Goal: Task Accomplishment & Management: Complete application form

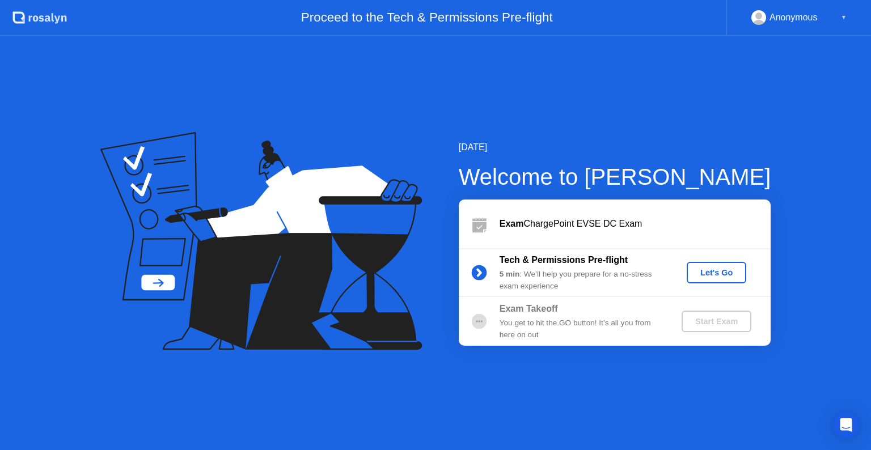
click at [705, 274] on div "Let's Go" at bounding box center [716, 272] width 50 height 9
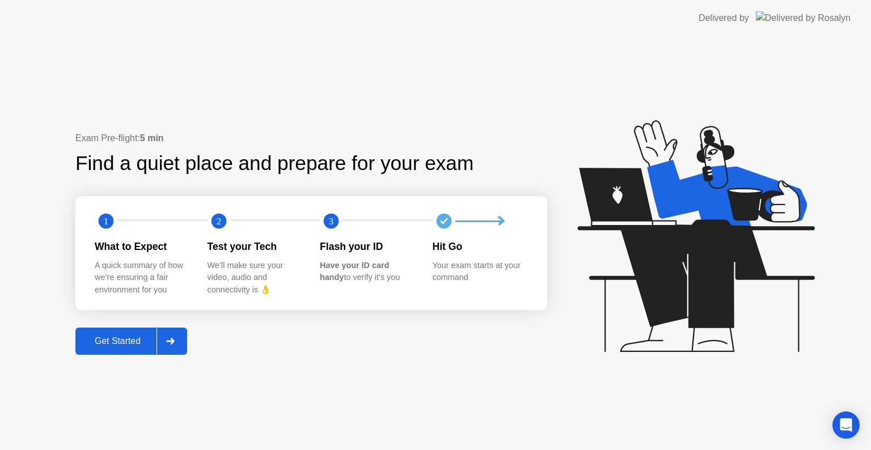
click at [168, 344] on icon at bounding box center [170, 341] width 9 height 7
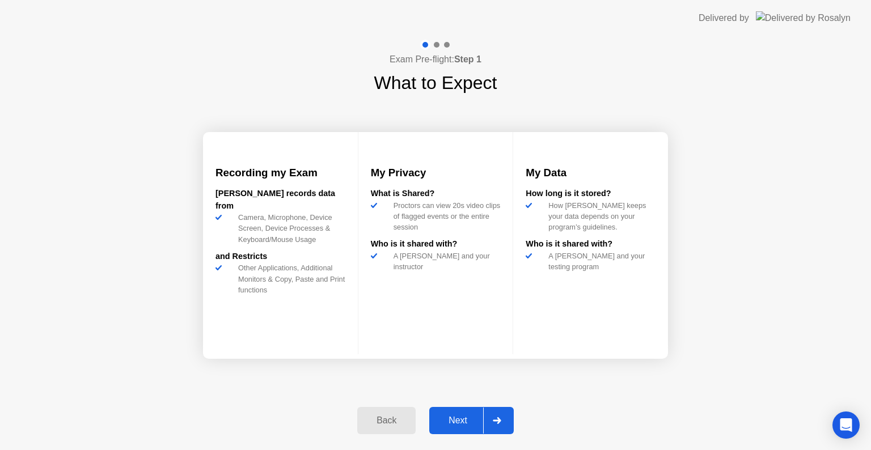
click at [494, 415] on div at bounding box center [496, 421] width 27 height 26
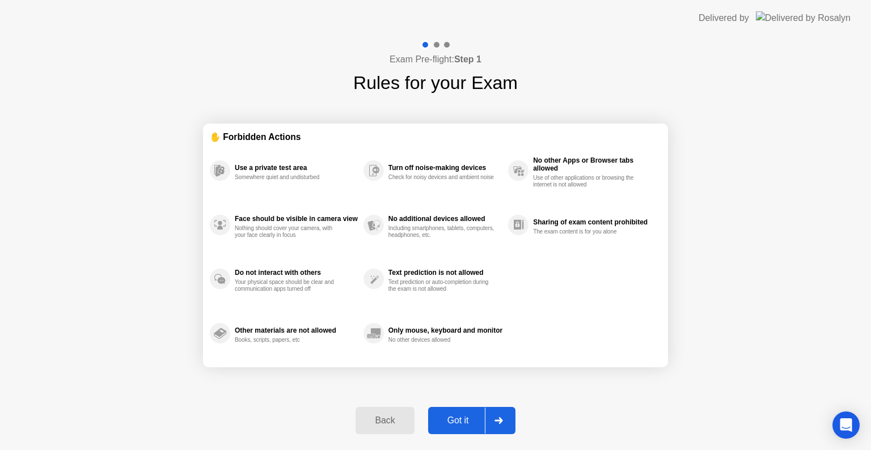
click at [501, 421] on icon at bounding box center [498, 420] width 8 height 7
select select "**********"
select select "*******"
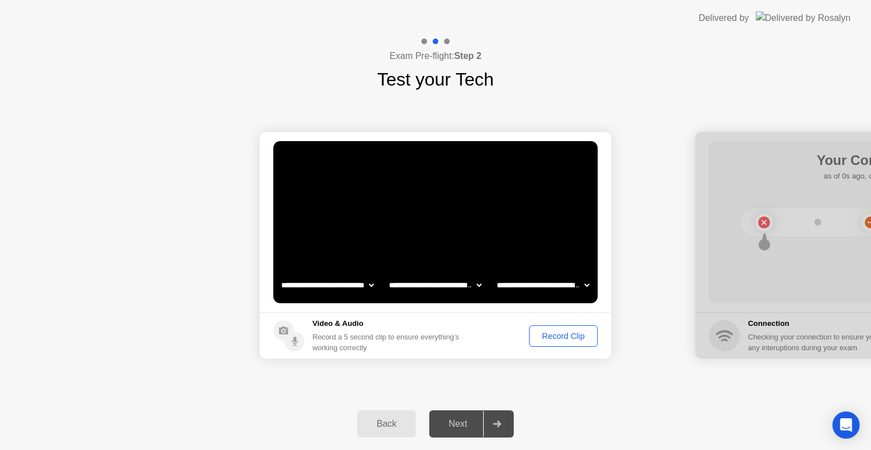
click at [550, 336] on div "Record Clip" at bounding box center [563, 336] width 61 height 9
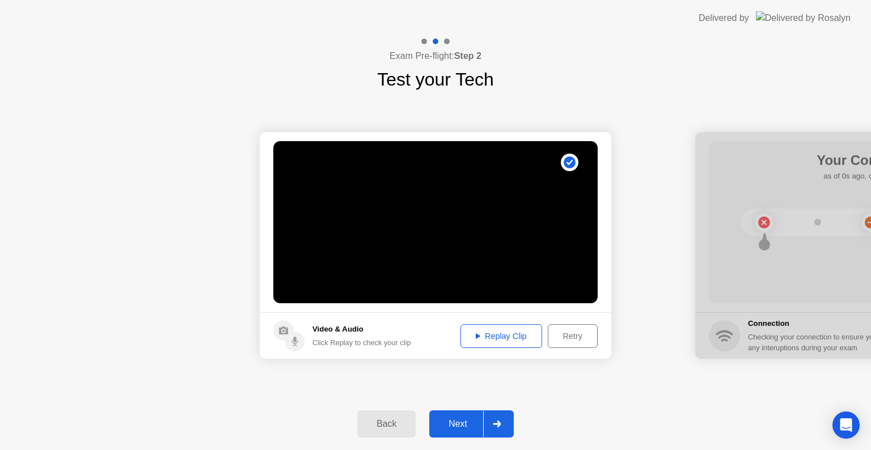
click at [503, 426] on div at bounding box center [496, 424] width 27 height 26
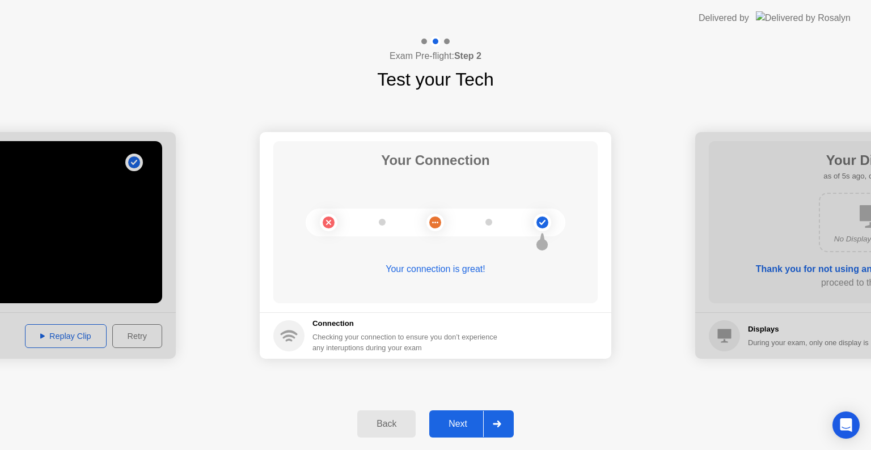
click at [503, 424] on div at bounding box center [496, 424] width 27 height 26
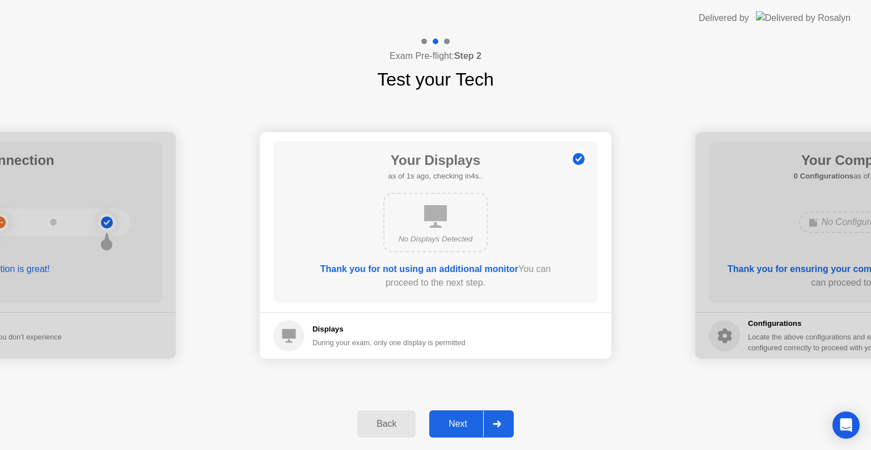
click at [503, 424] on div at bounding box center [496, 424] width 27 height 26
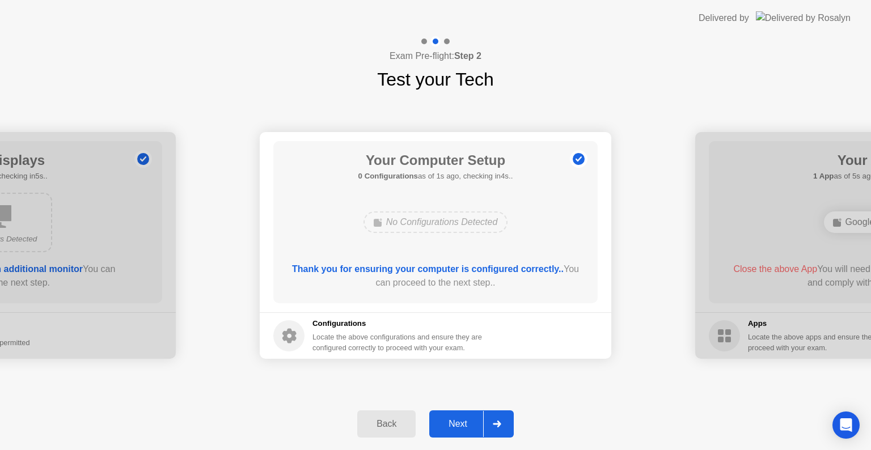
click at [503, 424] on div at bounding box center [496, 424] width 27 height 26
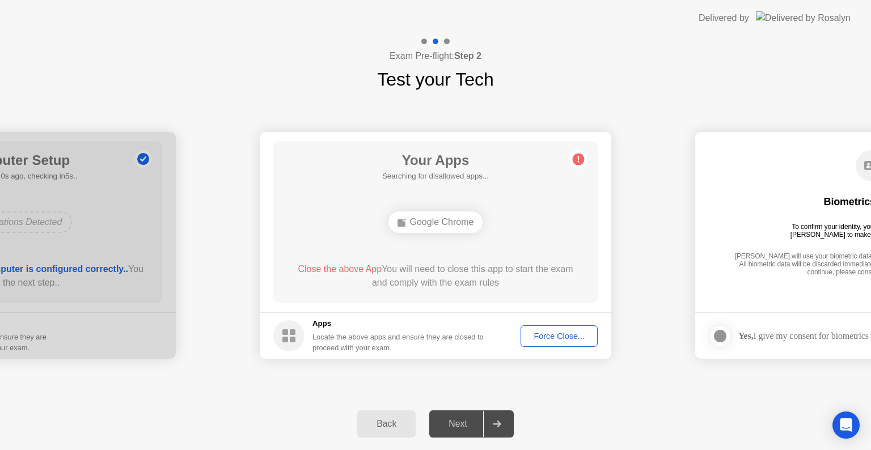
click at [503, 424] on div at bounding box center [496, 424] width 27 height 26
click at [557, 340] on div "Force Close..." at bounding box center [558, 336] width 69 height 9
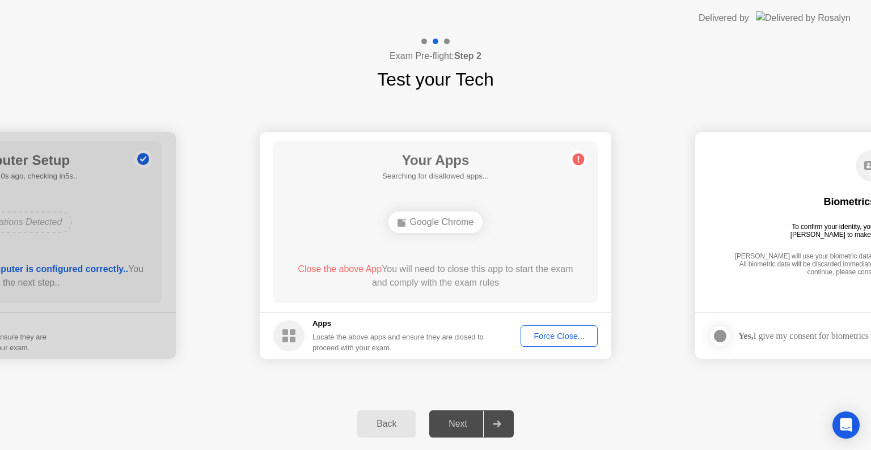
click at [557, 335] on div "Force Close..." at bounding box center [558, 336] width 69 height 9
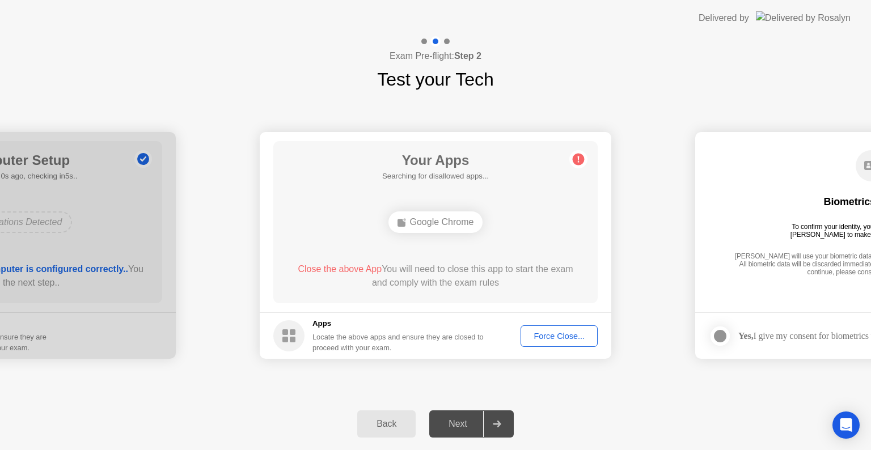
click at [541, 334] on div "Force Close..." at bounding box center [558, 336] width 69 height 9
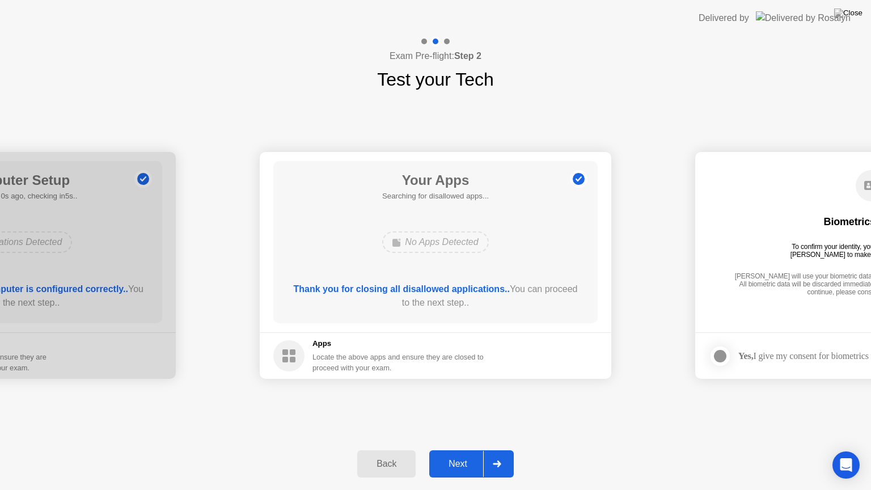
click at [491, 450] on div at bounding box center [496, 464] width 27 height 26
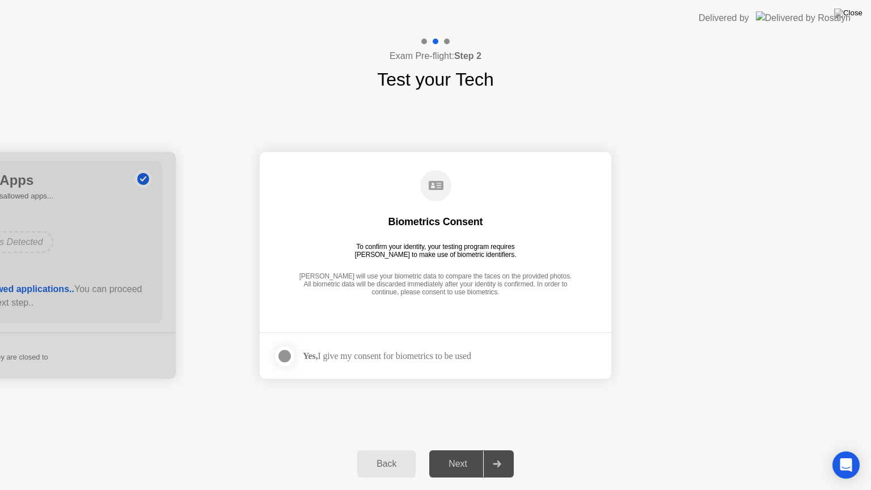
click at [491, 450] on div at bounding box center [496, 464] width 27 height 26
click at [412, 356] on div "Yes, I give my consent for biometrics to be used" at bounding box center [387, 355] width 168 height 11
click at [290, 357] on div at bounding box center [285, 356] width 14 height 14
click at [494, 450] on icon at bounding box center [497, 463] width 8 height 7
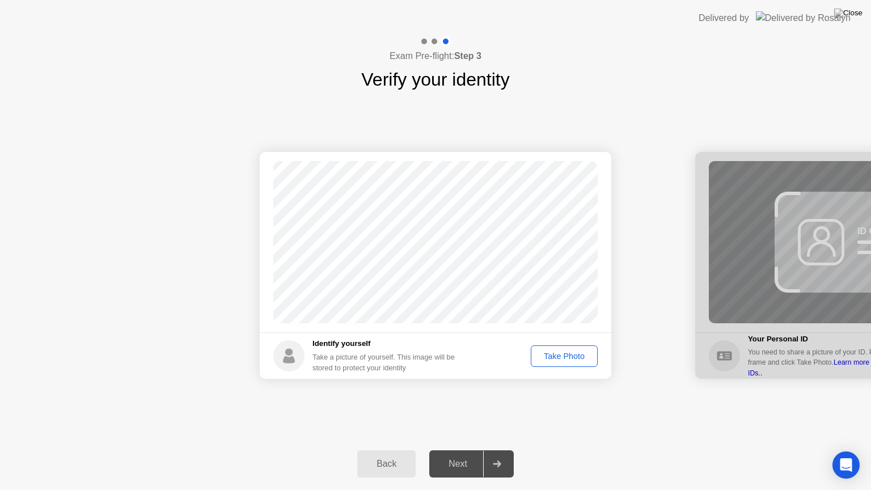
click at [587, 358] on div "Take Photo" at bounding box center [564, 356] width 59 height 9
click at [488, 450] on div at bounding box center [496, 464] width 27 height 26
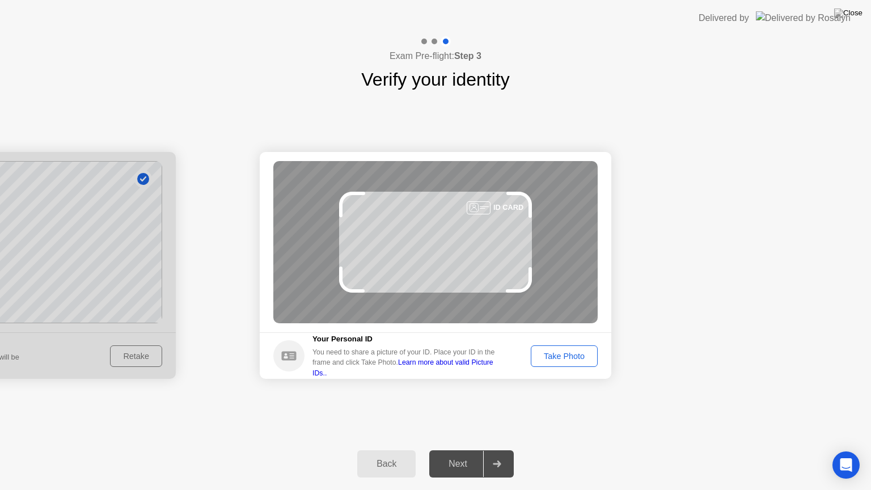
click at [564, 358] on div "Take Photo" at bounding box center [564, 356] width 59 height 9
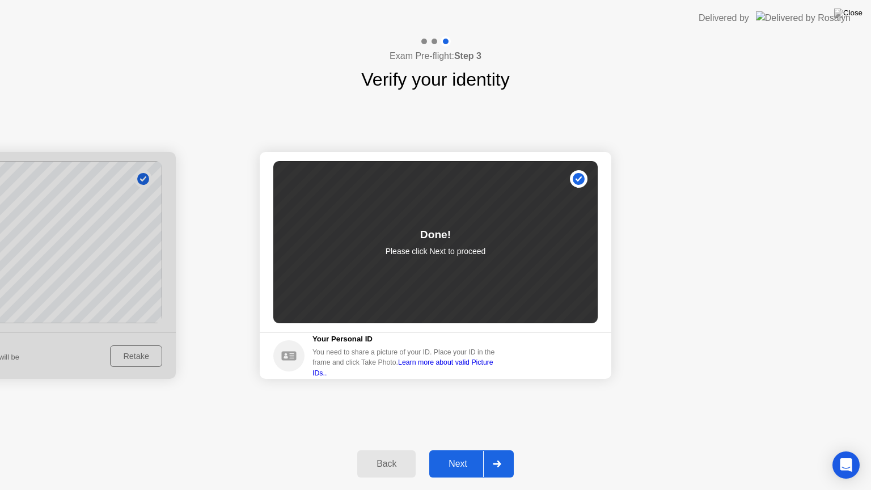
click at [506, 450] on div at bounding box center [496, 464] width 27 height 26
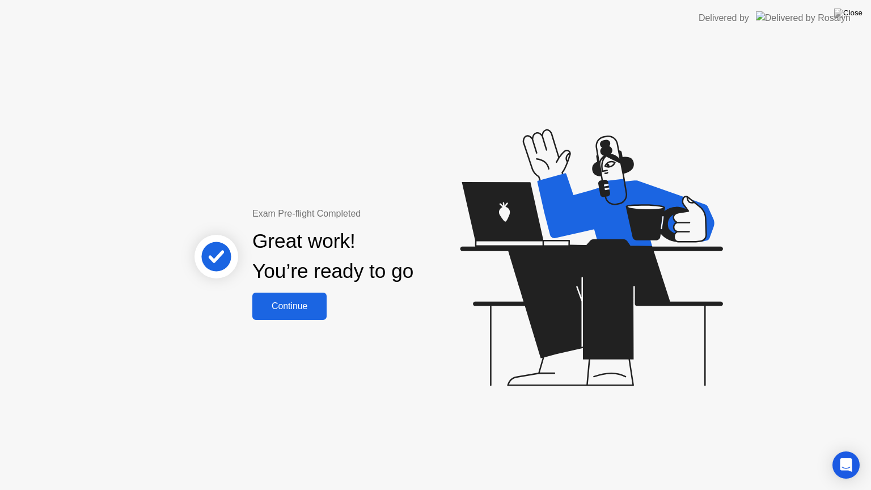
click at [297, 301] on div "Continue" at bounding box center [289, 306] width 67 height 10
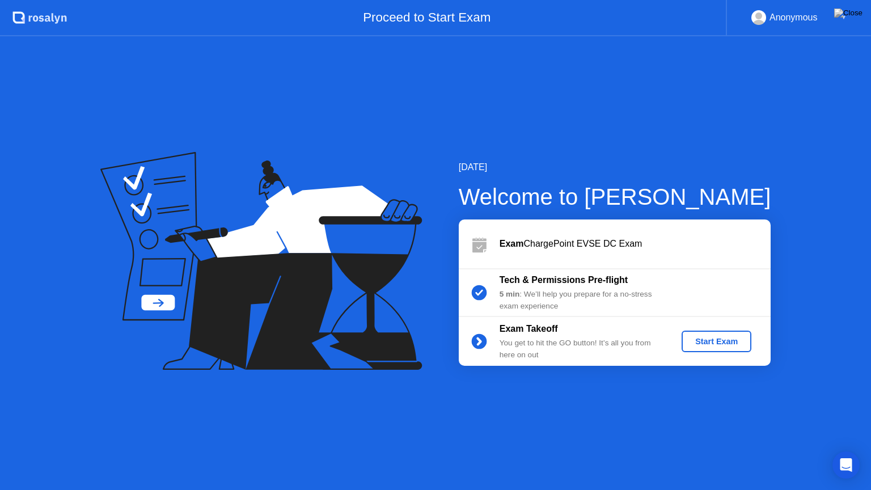
click at [710, 346] on div "Start Exam" at bounding box center [716, 341] width 61 height 9
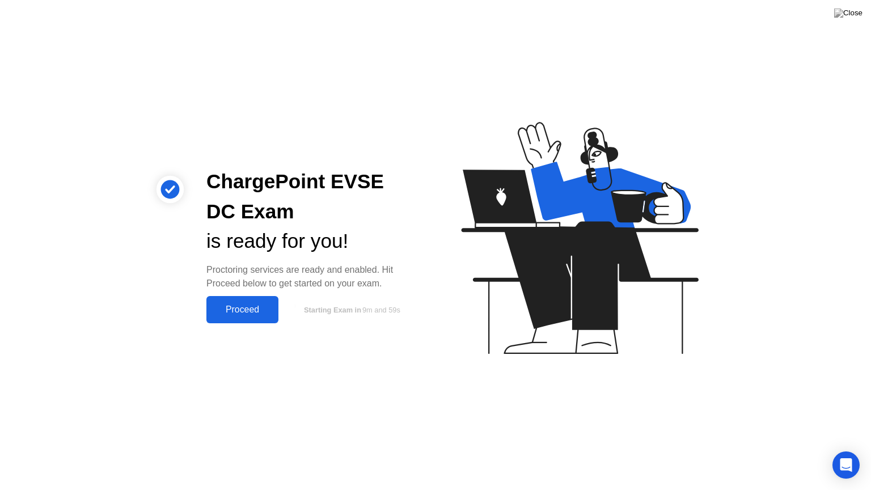
click at [225, 306] on div "Proceed" at bounding box center [242, 309] width 65 height 10
